Goal: Information Seeking & Learning: Learn about a topic

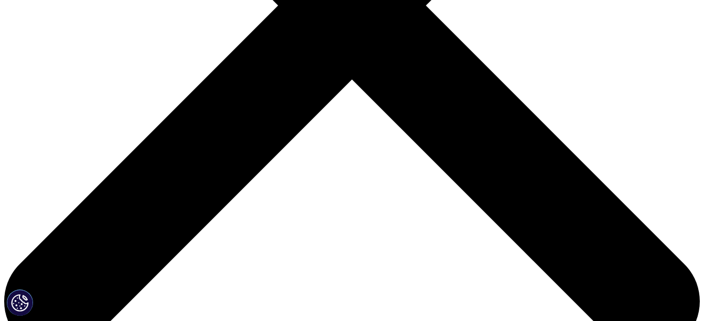
scroll to position [301, 0]
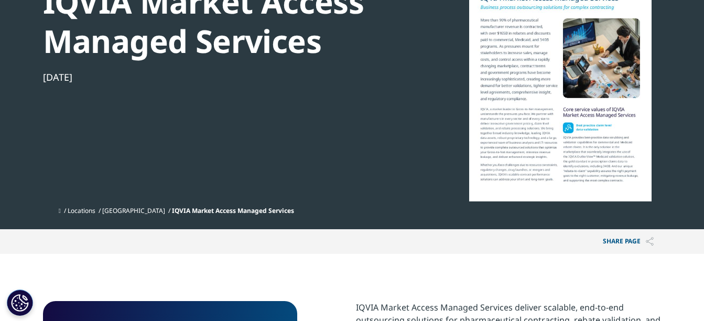
scroll to position [134, 0]
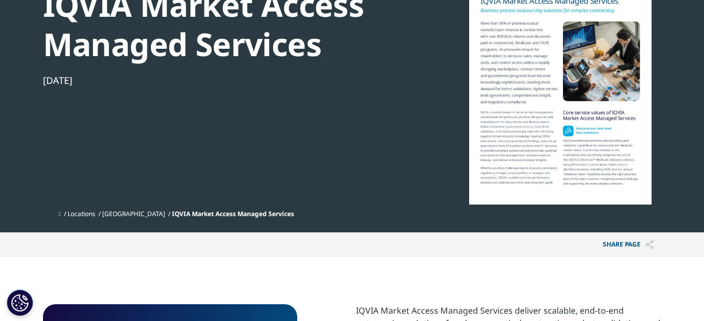
click at [560, 97] on div at bounding box center [561, 87] width 202 height 236
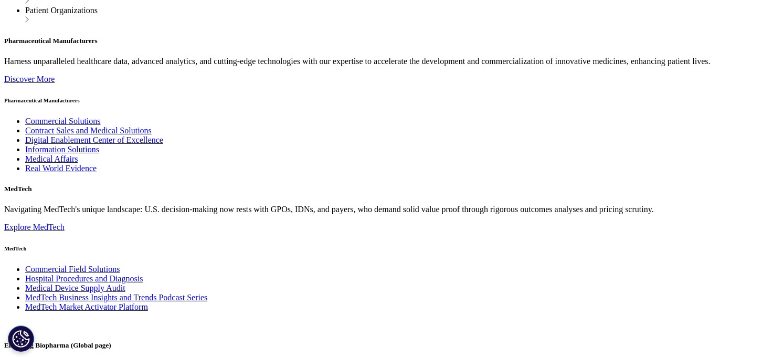
scroll to position [599, 0]
